Goal: Transaction & Acquisition: Subscribe to service/newsletter

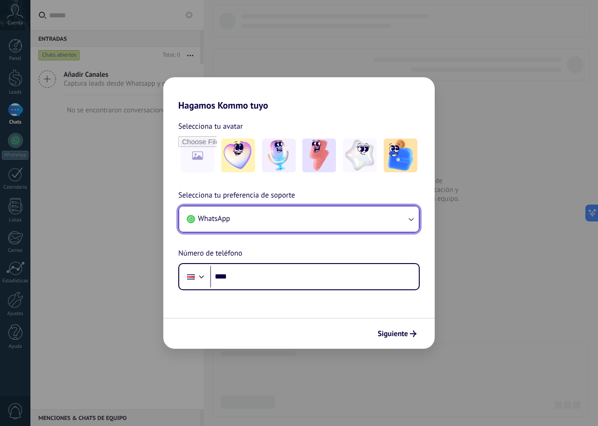
click at [304, 217] on button "WhatsApp" at bounding box center [299, 218] width 240 height 25
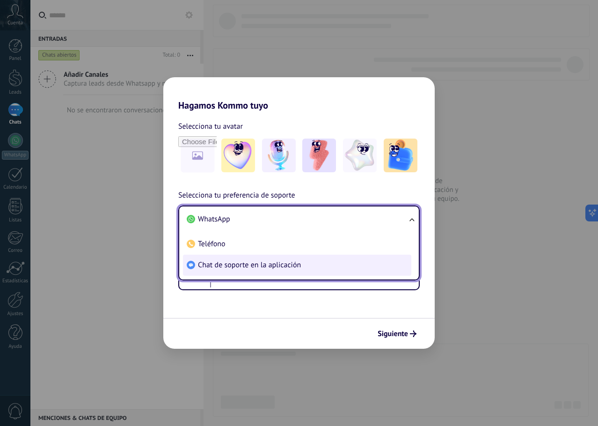
click at [295, 266] on span "Chat de soporte en la aplicación" at bounding box center [249, 264] width 103 height 9
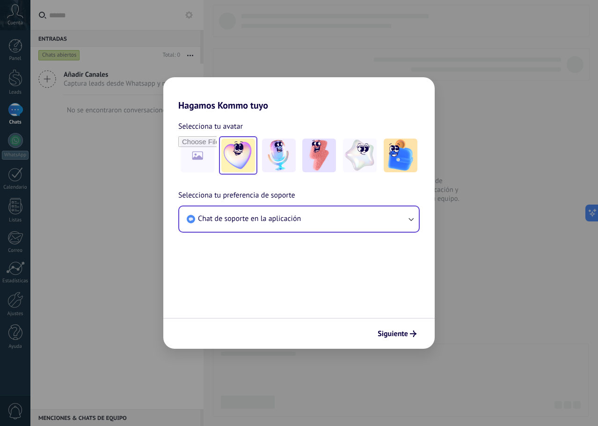
click at [240, 142] on img at bounding box center [238, 156] width 34 height 34
click at [361, 151] on img at bounding box center [360, 156] width 34 height 34
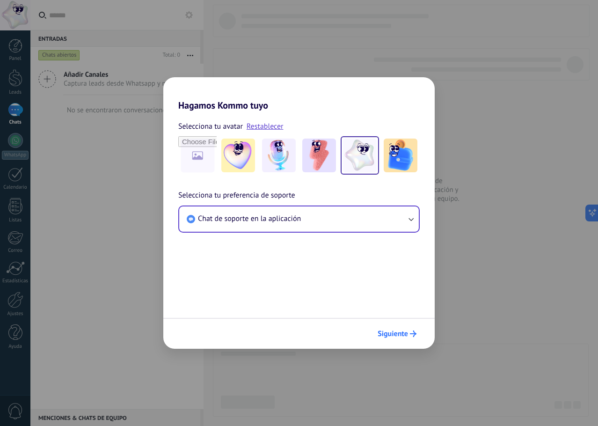
click at [394, 334] on span "Siguiente" at bounding box center [393, 334] width 30 height 7
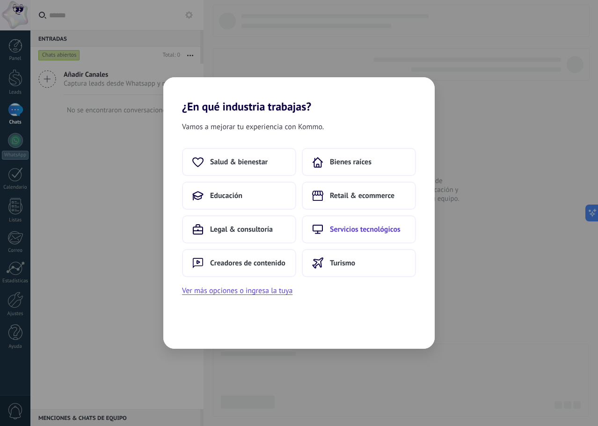
click at [340, 230] on span "Servicios tecnológicos" at bounding box center [365, 229] width 71 height 9
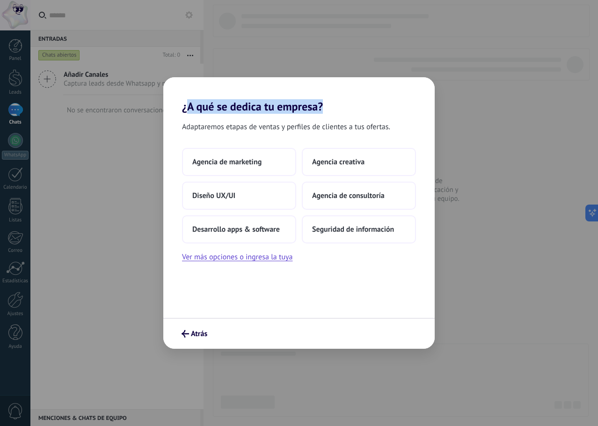
drag, startPoint x: 285, startPoint y: 109, endPoint x: 341, endPoint y: 113, distance: 55.9
click at [341, 113] on h2 "¿A qué se dedica tu empresa?" at bounding box center [299, 95] width 272 height 36
click at [230, 125] on span "Adaptaremos etapas de ventas y perfiles de clientes a tus ofertas." at bounding box center [286, 127] width 208 height 12
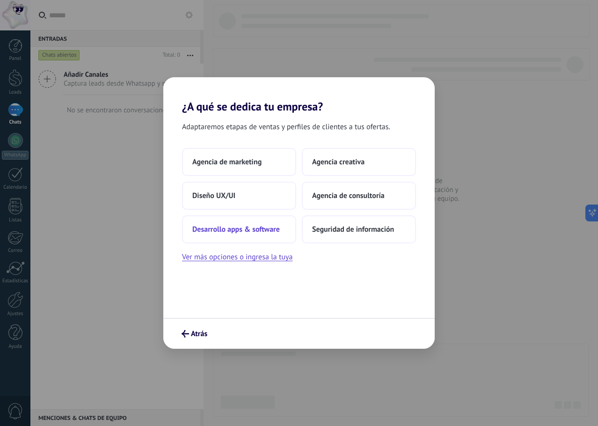
click at [275, 227] on span "Desarrollo apps & software" at bounding box center [236, 229] width 88 height 9
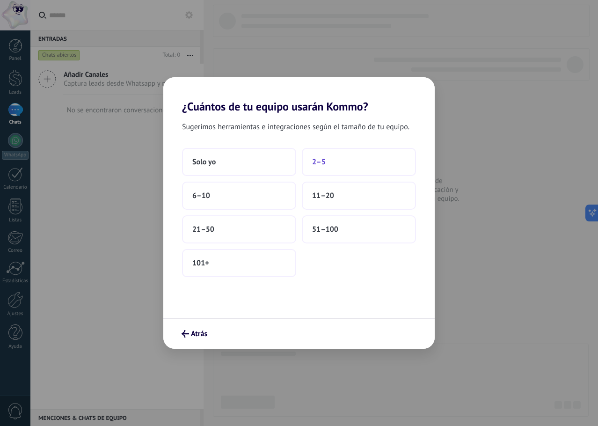
click at [357, 165] on button "2–5" at bounding box center [359, 162] width 114 height 28
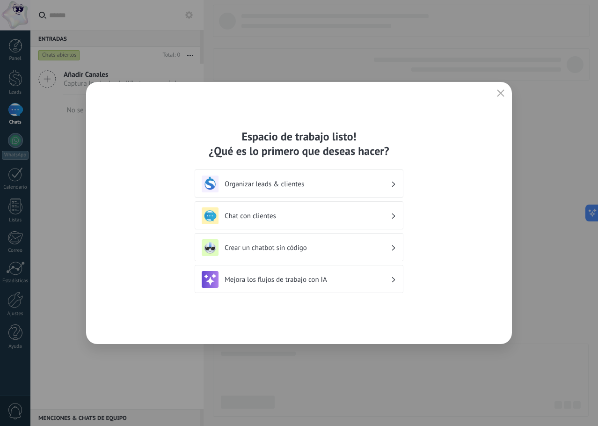
click at [503, 90] on icon "button" at bounding box center [500, 92] width 7 height 7
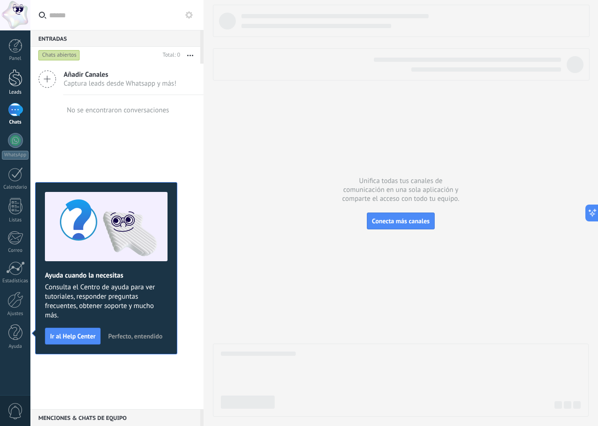
click at [17, 85] on div at bounding box center [15, 77] width 14 height 17
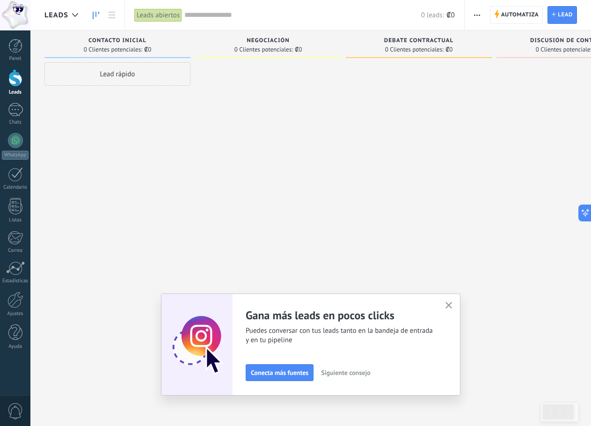
click at [349, 375] on span "Siguiente consejo" at bounding box center [345, 372] width 49 height 7
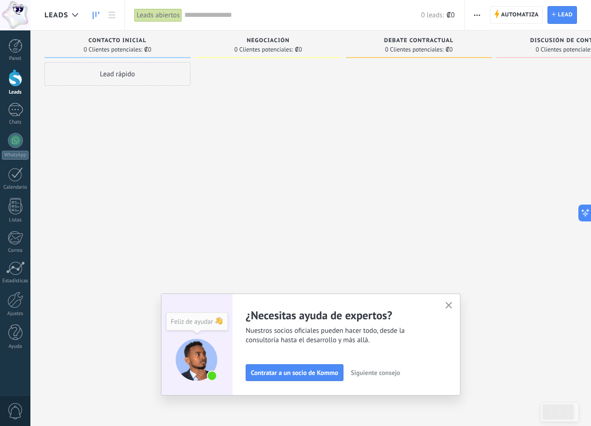
click at [387, 372] on span "Siguiente consejo" at bounding box center [375, 372] width 49 height 7
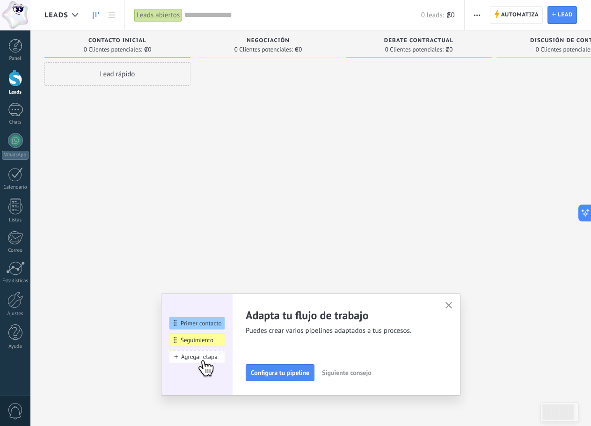
click at [364, 374] on span "Siguiente consejo" at bounding box center [346, 372] width 49 height 7
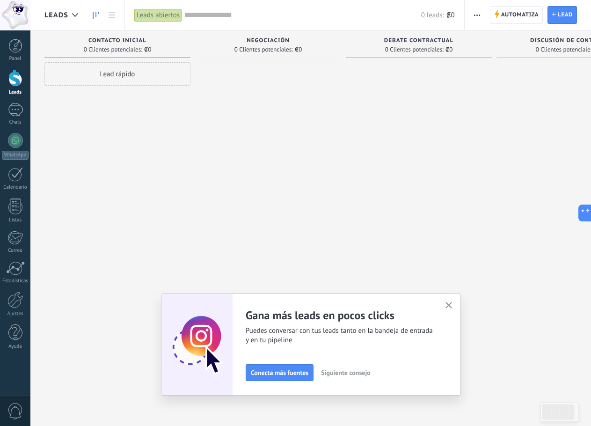
click at [365, 374] on span "Siguiente consejo" at bounding box center [345, 372] width 49 height 7
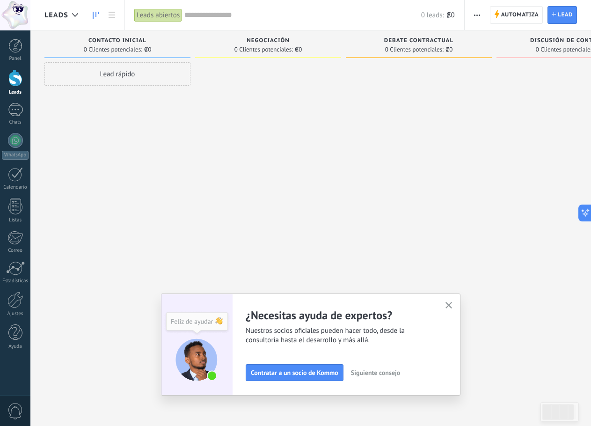
click at [453, 303] on icon "button" at bounding box center [449, 305] width 7 height 7
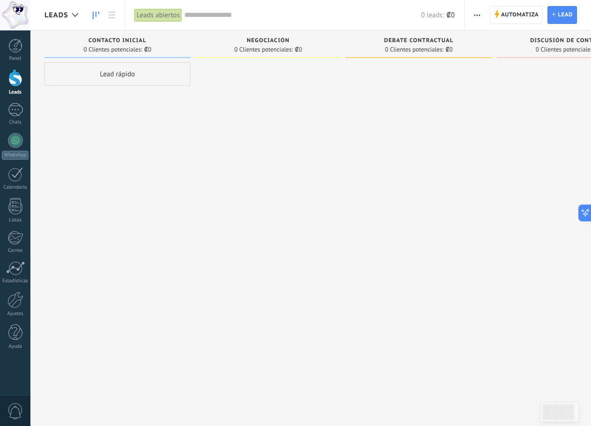
click at [13, 410] on span "0" at bounding box center [15, 411] width 16 height 16
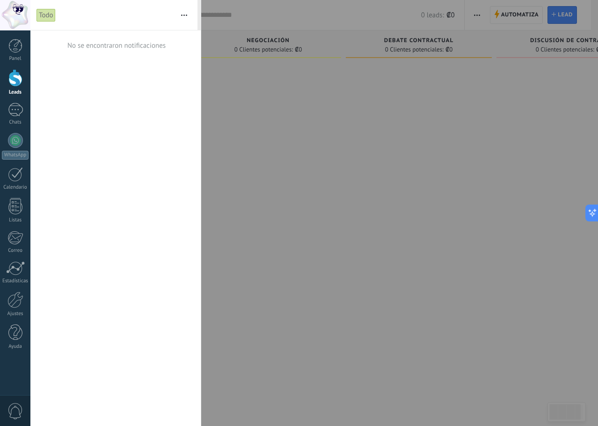
click at [187, 12] on button "button" at bounding box center [184, 15] width 20 height 30
click at [342, 148] on div at bounding box center [299, 213] width 598 height 426
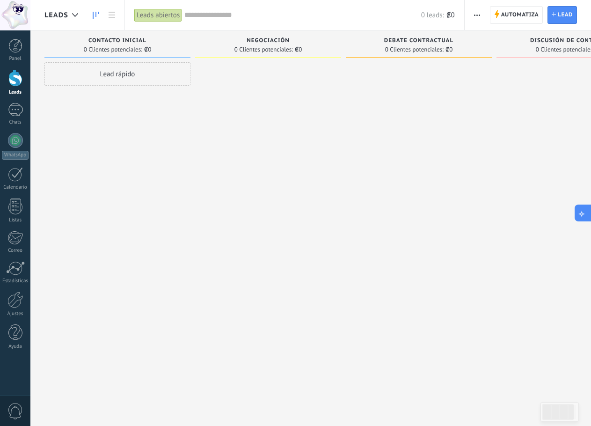
click at [583, 212] on icon at bounding box center [582, 213] width 10 height 10
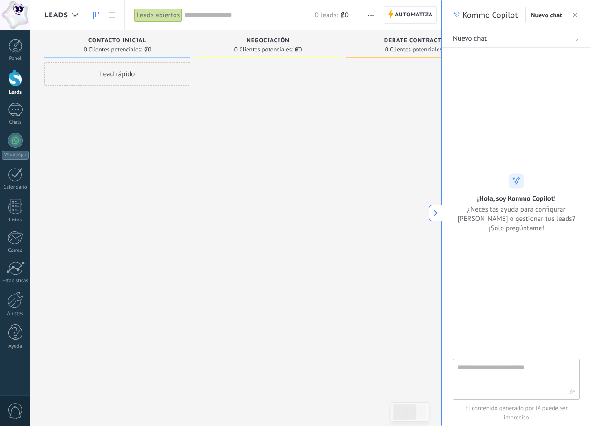
click at [438, 213] on icon at bounding box center [436, 213] width 7 height 7
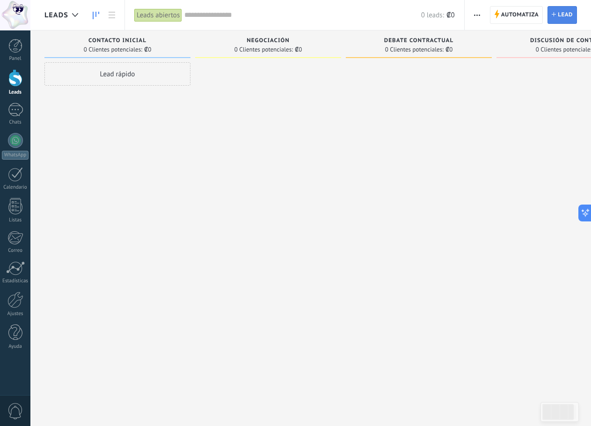
click at [558, 13] on span "Lead" at bounding box center [565, 15] width 15 height 17
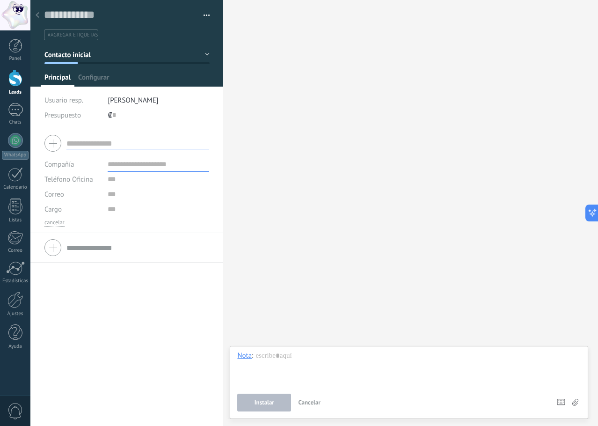
click at [202, 15] on button "button" at bounding box center [204, 15] width 14 height 14
click at [332, 45] on div "Buscar Carga más Participantes: 0 Agregar usuario Bots: 0" at bounding box center [410, 213] width 375 height 426
click at [589, 210] on icon at bounding box center [589, 213] width 10 height 10
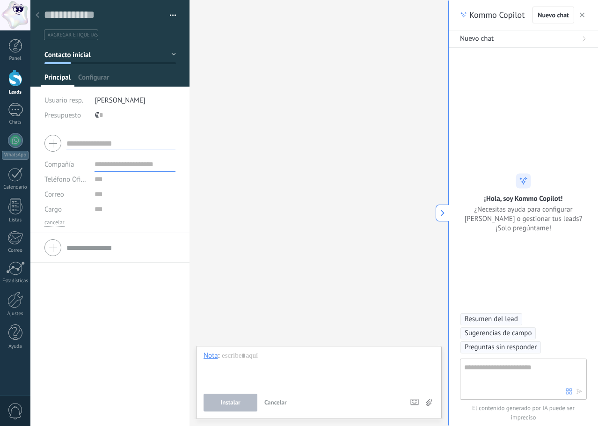
click at [442, 211] on use at bounding box center [443, 213] width 4 height 6
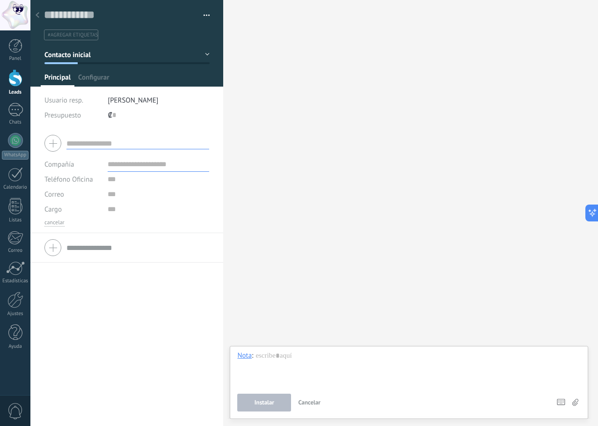
click at [18, 77] on div at bounding box center [15, 77] width 14 height 17
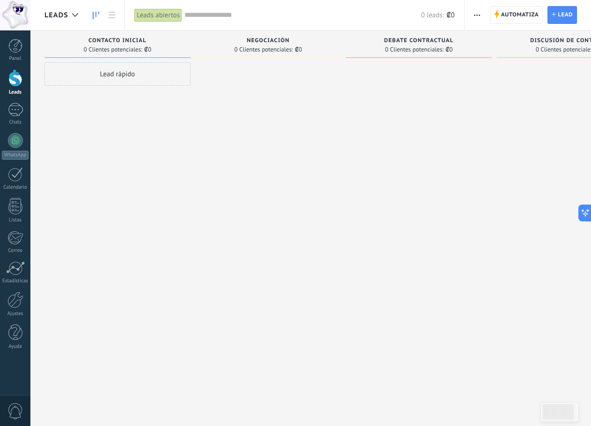
click at [121, 71] on div "Lead rápido" at bounding box center [117, 73] width 146 height 23
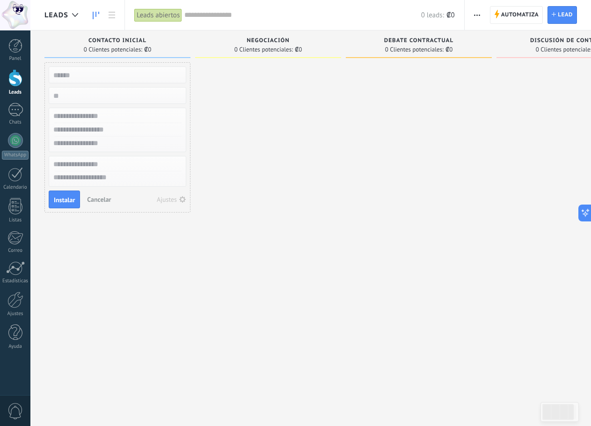
click at [105, 195] on span "Cancelar" at bounding box center [99, 199] width 24 height 8
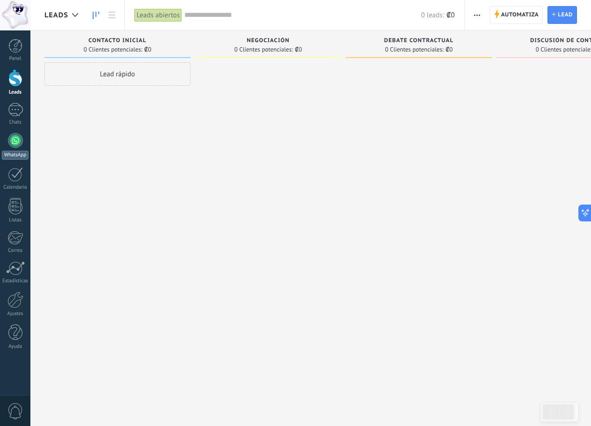
click at [9, 140] on div at bounding box center [15, 140] width 15 height 15
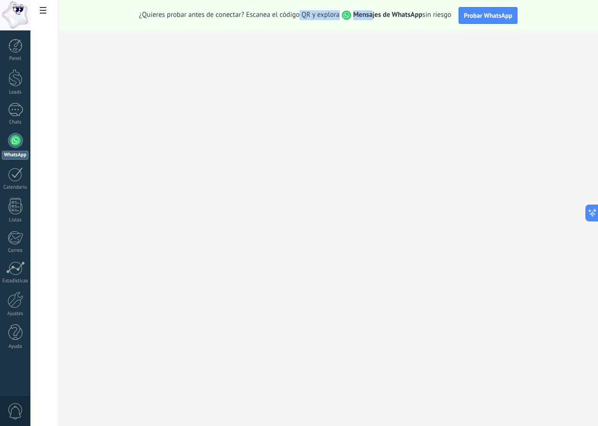
drag, startPoint x: 308, startPoint y: 15, endPoint x: 372, endPoint y: 17, distance: 64.6
click at [373, 16] on span "¿Quieres probar antes de conectar? Escanea el código QR y explora Mensajes de W…" at bounding box center [295, 15] width 312 height 10
click at [292, 15] on span "¿Quieres probar antes de conectar? Escanea el código QR y explora Mensajes de W…" at bounding box center [295, 15] width 312 height 10
drag, startPoint x: 268, startPoint y: 15, endPoint x: 423, endPoint y: 23, distance: 155.2
click at [423, 23] on div "¿Quieres probar antes de conectar? Escanea el código QR y explora Mensajes de W…" at bounding box center [329, 15] width 540 height 30
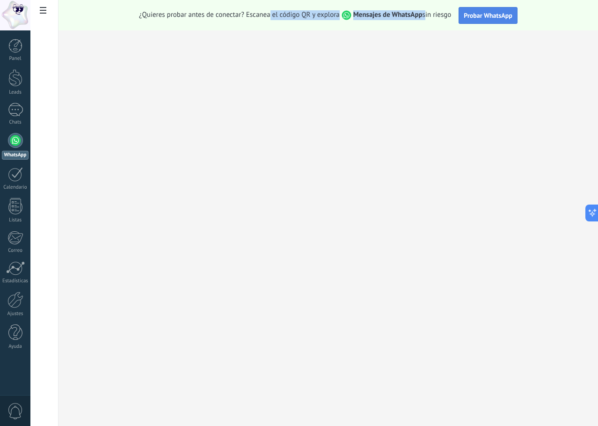
click at [496, 19] on span "Probar WhatsApp" at bounding box center [488, 15] width 49 height 8
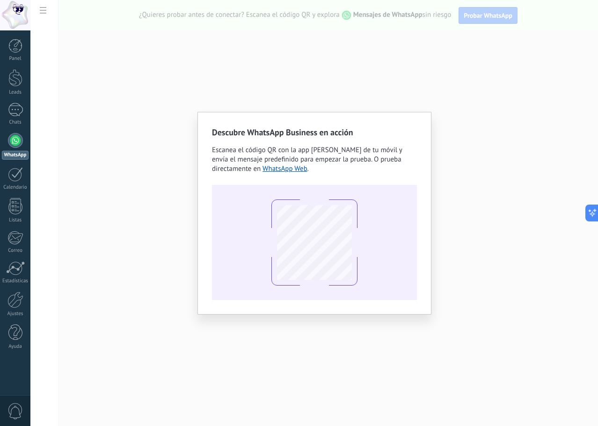
click at [480, 182] on div "Descubre WhatsApp Business en acción Escanea el código QR con la app [PERSON_NA…" at bounding box center [314, 213] width 568 height 426
